Goal: Transaction & Acquisition: Download file/media

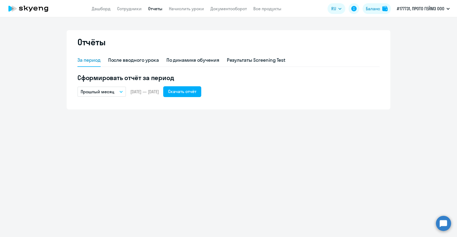
click at [100, 96] on button "Прошлый месяц" at bounding box center [101, 92] width 49 height 10
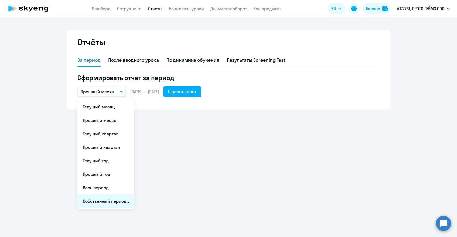
click at [106, 201] on li "Собственный период..." at bounding box center [105, 200] width 57 height 13
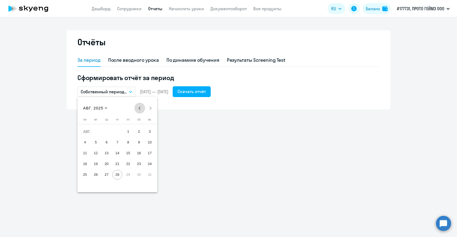
click at [139, 107] on span "Previous month" at bounding box center [139, 108] width 11 height 11
click at [115, 128] on span "1" at bounding box center [117, 132] width 10 height 10
click at [139, 176] on span "31" at bounding box center [139, 175] width 10 height 10
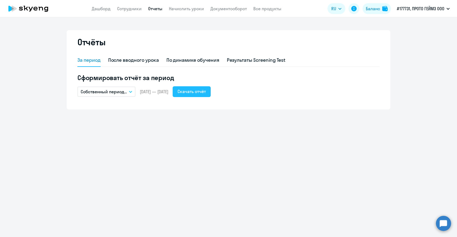
click at [206, 93] on div "Скачать отчёт" at bounding box center [191, 91] width 28 height 6
click at [152, 9] on link "Отчеты" at bounding box center [155, 8] width 14 height 5
click at [98, 9] on link "Дашборд" at bounding box center [101, 8] width 19 height 5
click at [127, 11] on link "Сотрудники" at bounding box center [129, 8] width 25 height 5
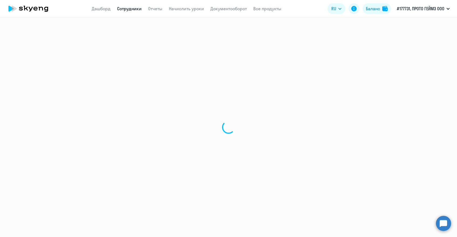
select select "30"
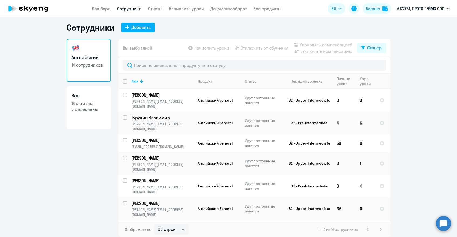
click at [122, 10] on link "Сотрудники" at bounding box center [129, 8] width 25 height 5
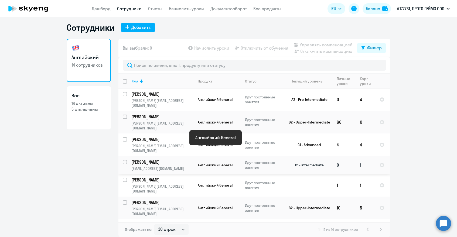
scroll to position [89, 0]
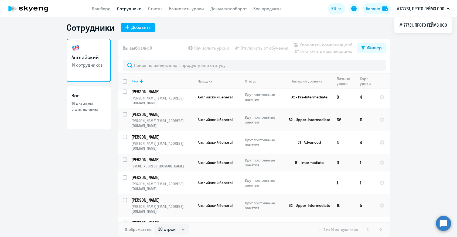
click at [23, 8] on icon at bounding box center [28, 8] width 47 height 13
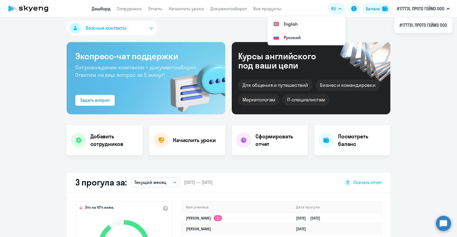
select select "30"
click at [417, 10] on p "#177731, ПРОТО ГЕЙМЗ ООО" at bounding box center [420, 8] width 47 height 6
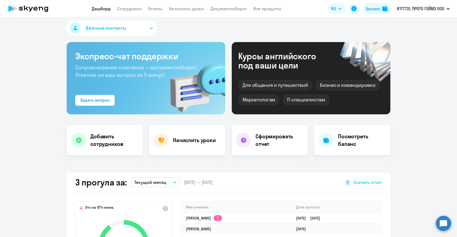
click at [230, 24] on div "Важные контакты" at bounding box center [229, 29] width 324 height 17
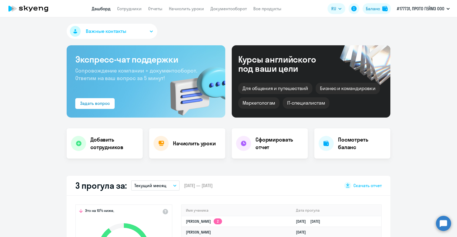
click at [146, 34] on button "Важные контакты" at bounding box center [112, 31] width 91 height 15
